Goal: Information Seeking & Learning: Check status

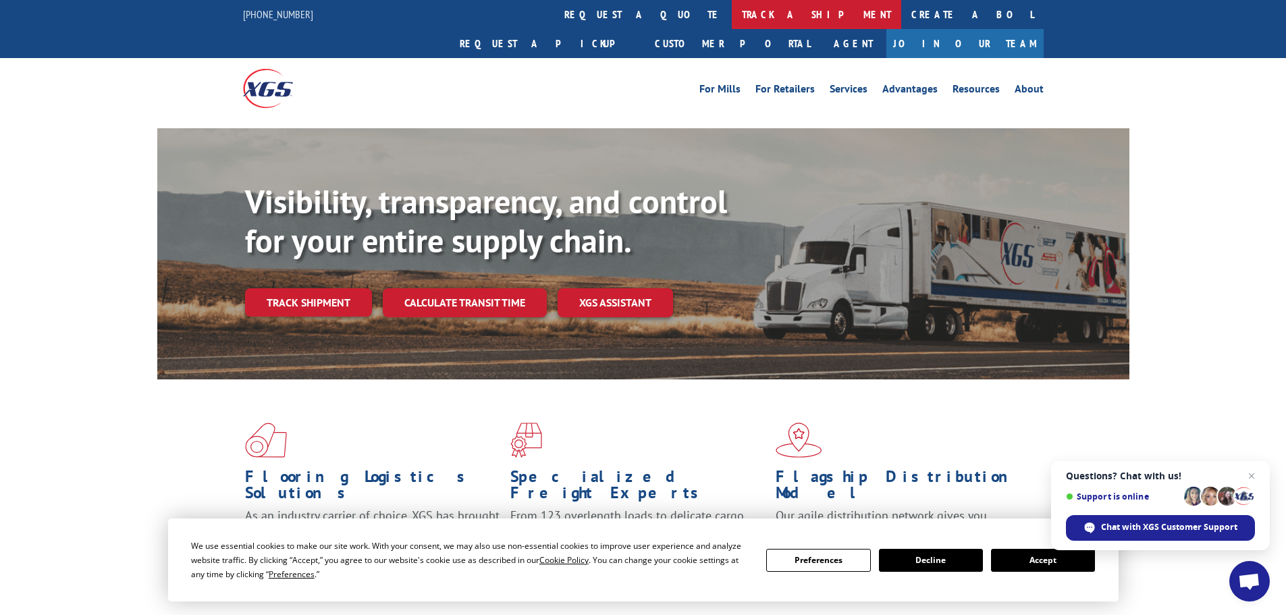
click at [732, 9] on link "track a shipment" at bounding box center [816, 14] width 169 height 29
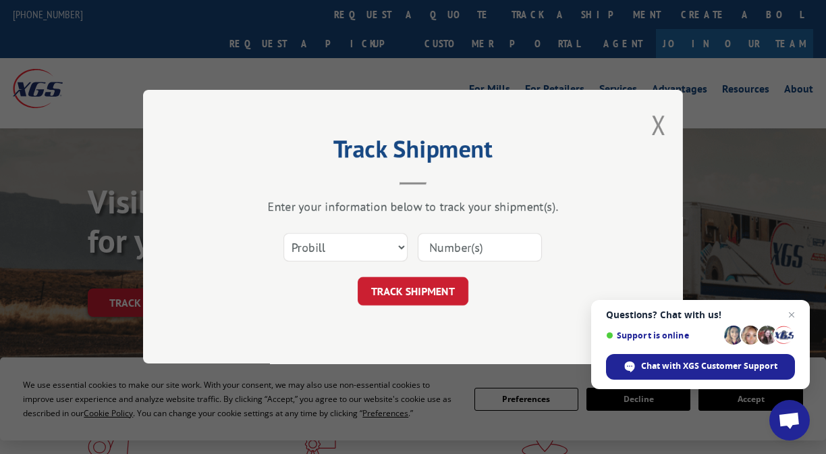
click at [471, 250] on input at bounding box center [480, 248] width 124 height 28
paste input "17592254"
type input "17592254"
click at [431, 284] on button "TRACK SHIPMENT" at bounding box center [413, 292] width 111 height 28
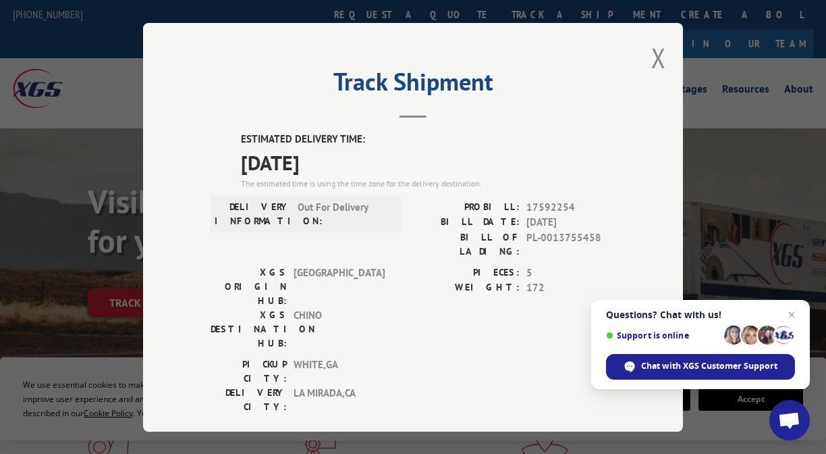
scroll to position [68, 0]
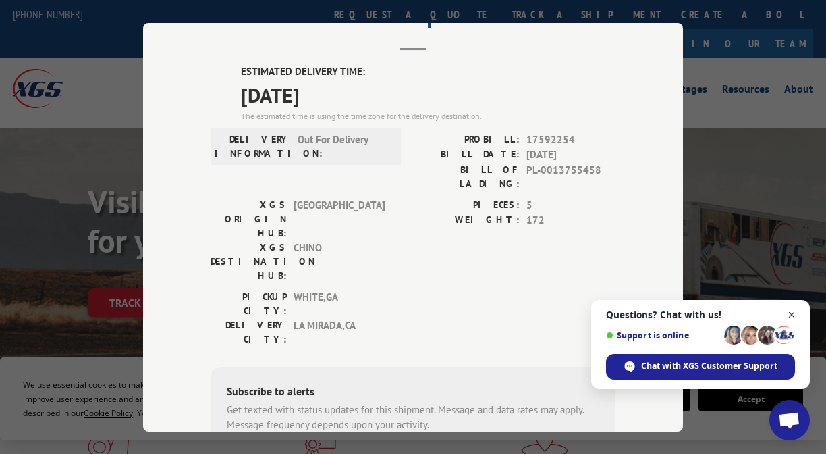
click at [794, 311] on span "Close chat" at bounding box center [792, 315] width 17 height 17
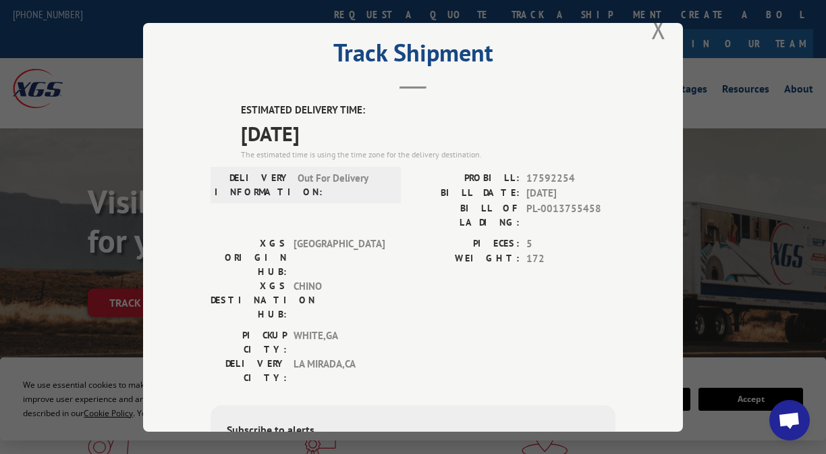
scroll to position [0, 0]
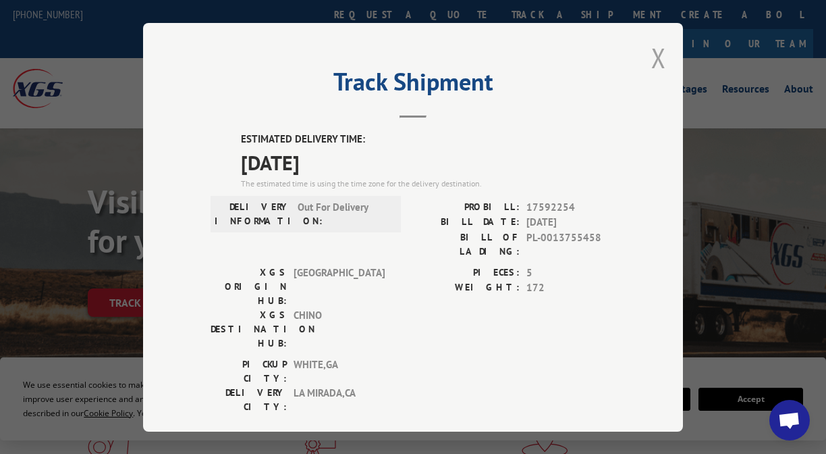
click at [652, 52] on button "Close modal" at bounding box center [659, 58] width 15 height 36
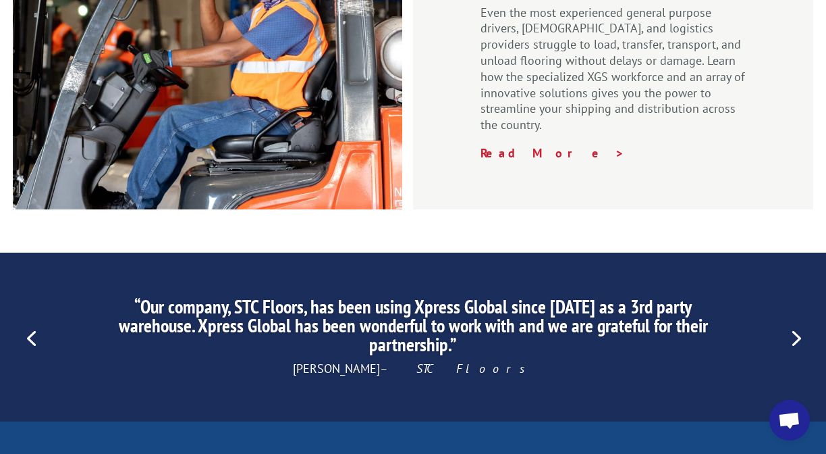
scroll to position [2161, 0]
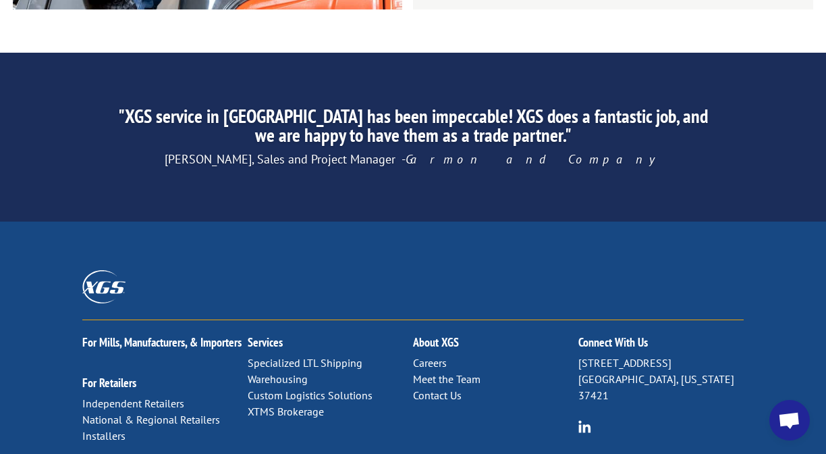
click at [440, 388] on link "Contact Us" at bounding box center [437, 395] width 49 height 14
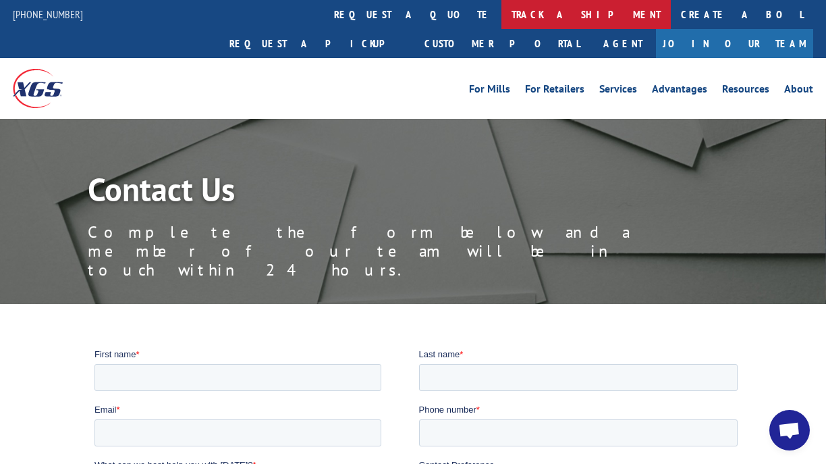
click at [502, 20] on link "track a shipment" at bounding box center [586, 14] width 169 height 29
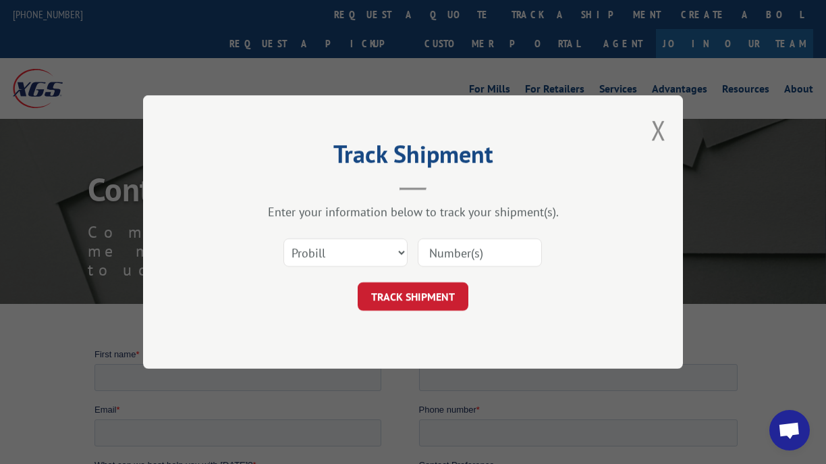
click at [477, 248] on input at bounding box center [480, 252] width 124 height 28
click at [461, 254] on input at bounding box center [480, 252] width 124 height 28
paste input "17592254"
type input "17592254"
click at [412, 292] on button "TRACK SHIPMENT" at bounding box center [413, 296] width 111 height 28
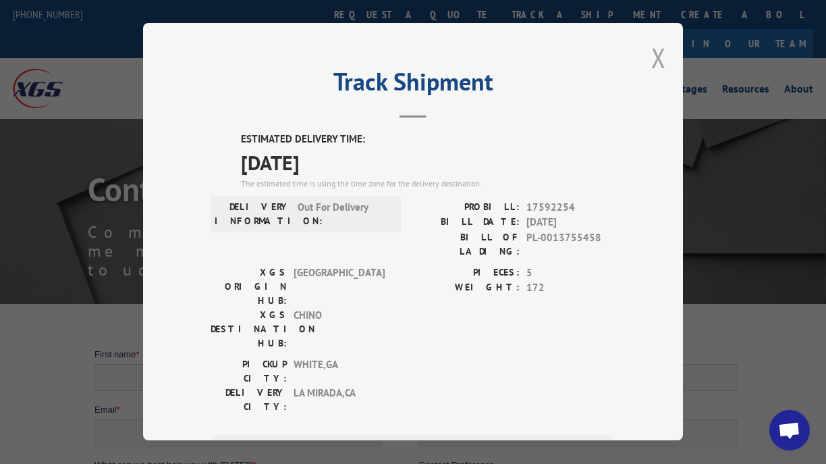
click at [655, 57] on button "Close modal" at bounding box center [659, 58] width 15 height 36
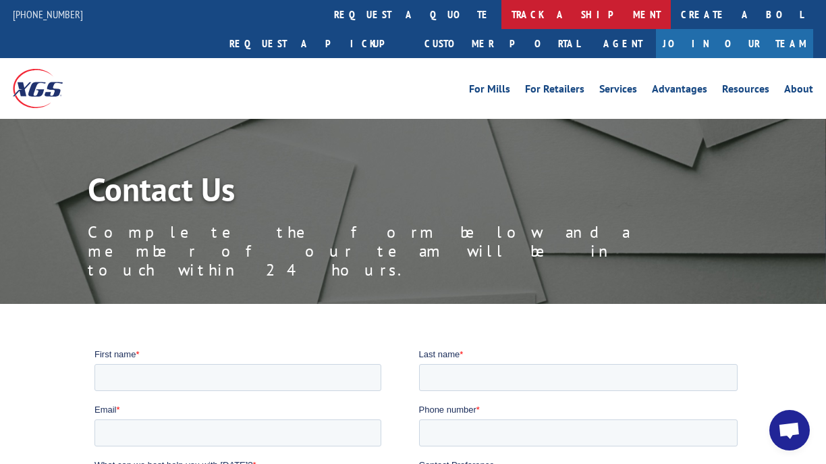
click at [502, 11] on link "track a shipment" at bounding box center [586, 14] width 169 height 29
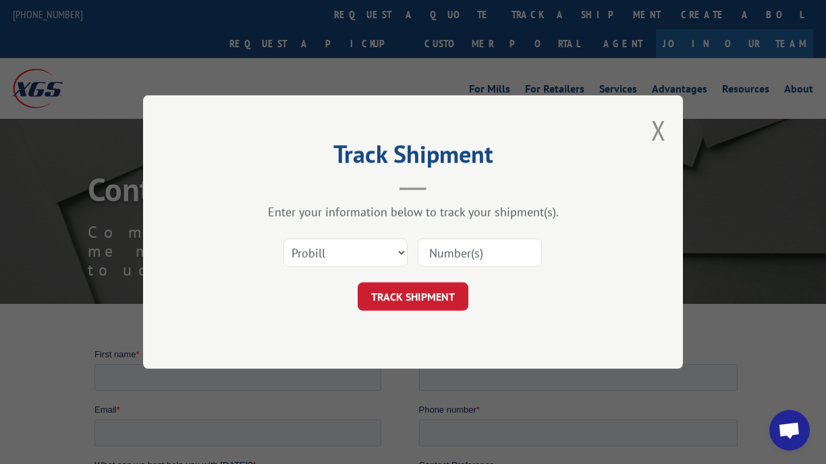
click at [437, 253] on input at bounding box center [480, 252] width 124 height 28
paste input "17592254"
type input "17592254"
click at [421, 302] on button "TRACK SHIPMENT" at bounding box center [413, 296] width 111 height 28
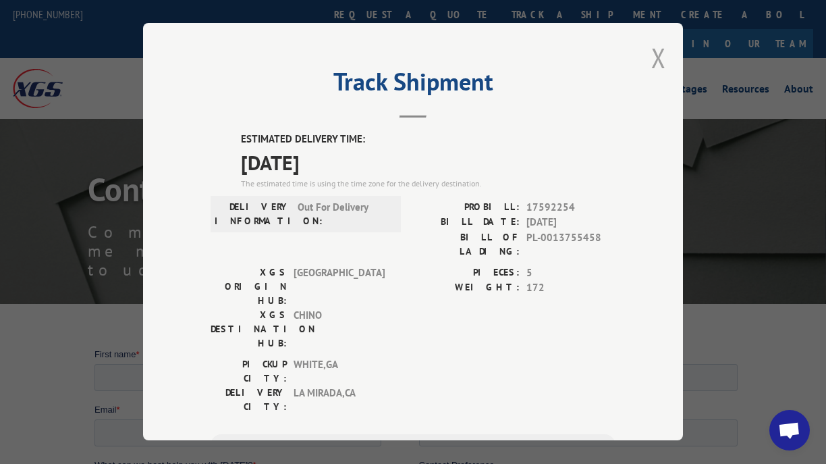
click at [652, 55] on button "Close modal" at bounding box center [659, 58] width 15 height 36
